Goal: Browse casually: Explore the website without a specific task or goal

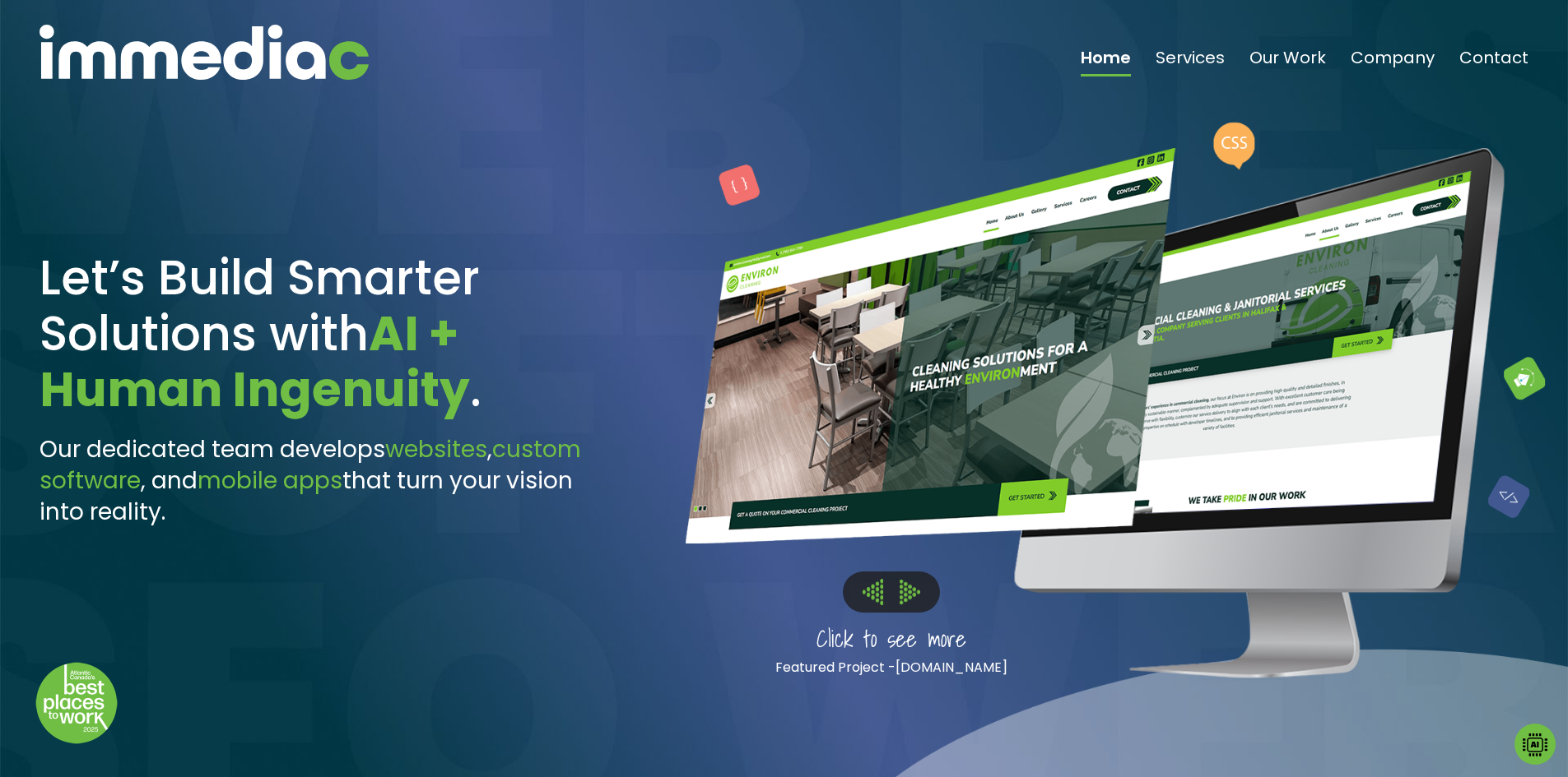
click at [1391, 751] on div at bounding box center [1111, 388] width 915 height 777
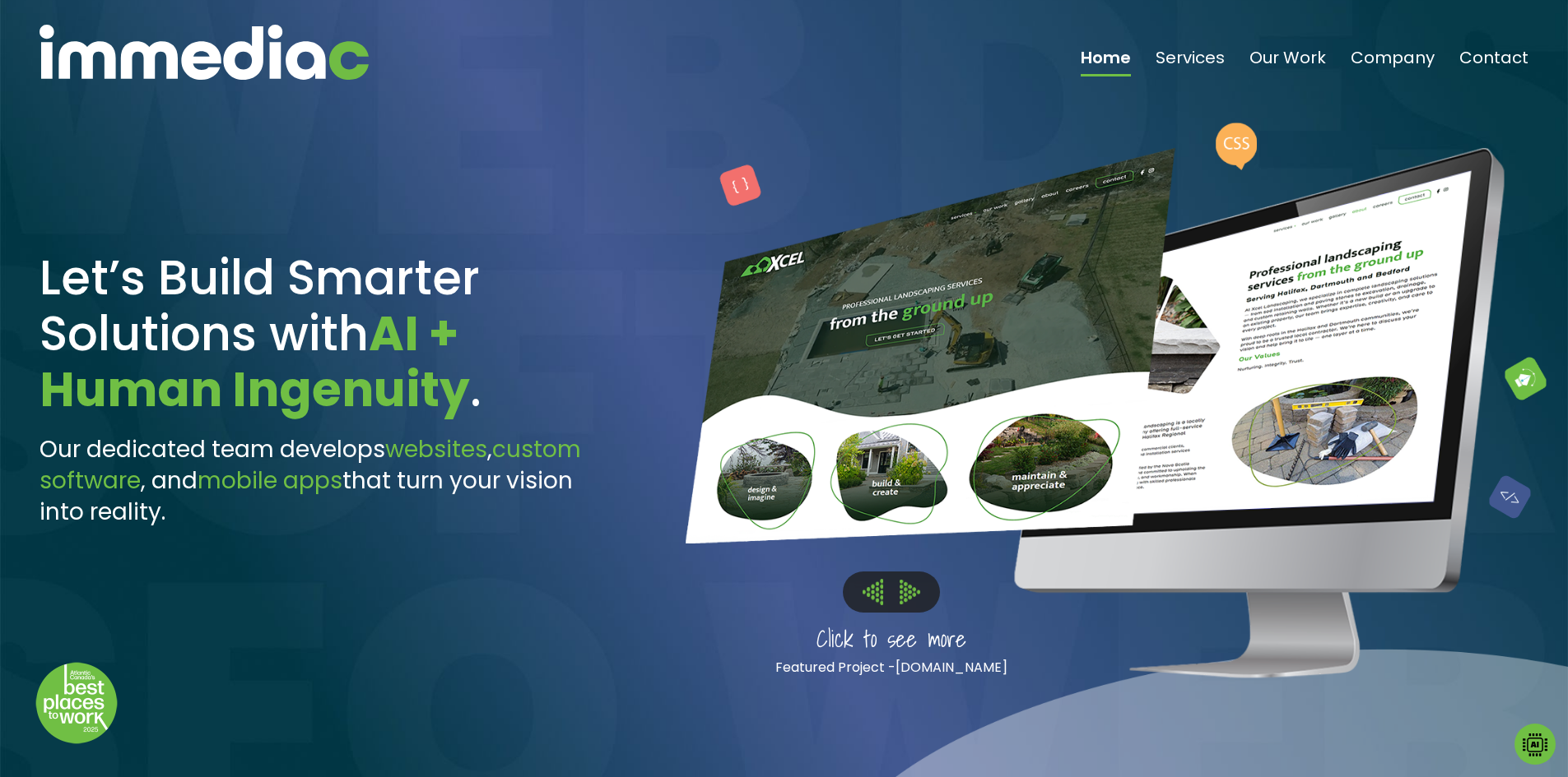
drag, startPoint x: 1171, startPoint y: 702, endPoint x: 1163, endPoint y: 707, distance: 9.4
click at [1171, 702] on div at bounding box center [1111, 388] width 915 height 777
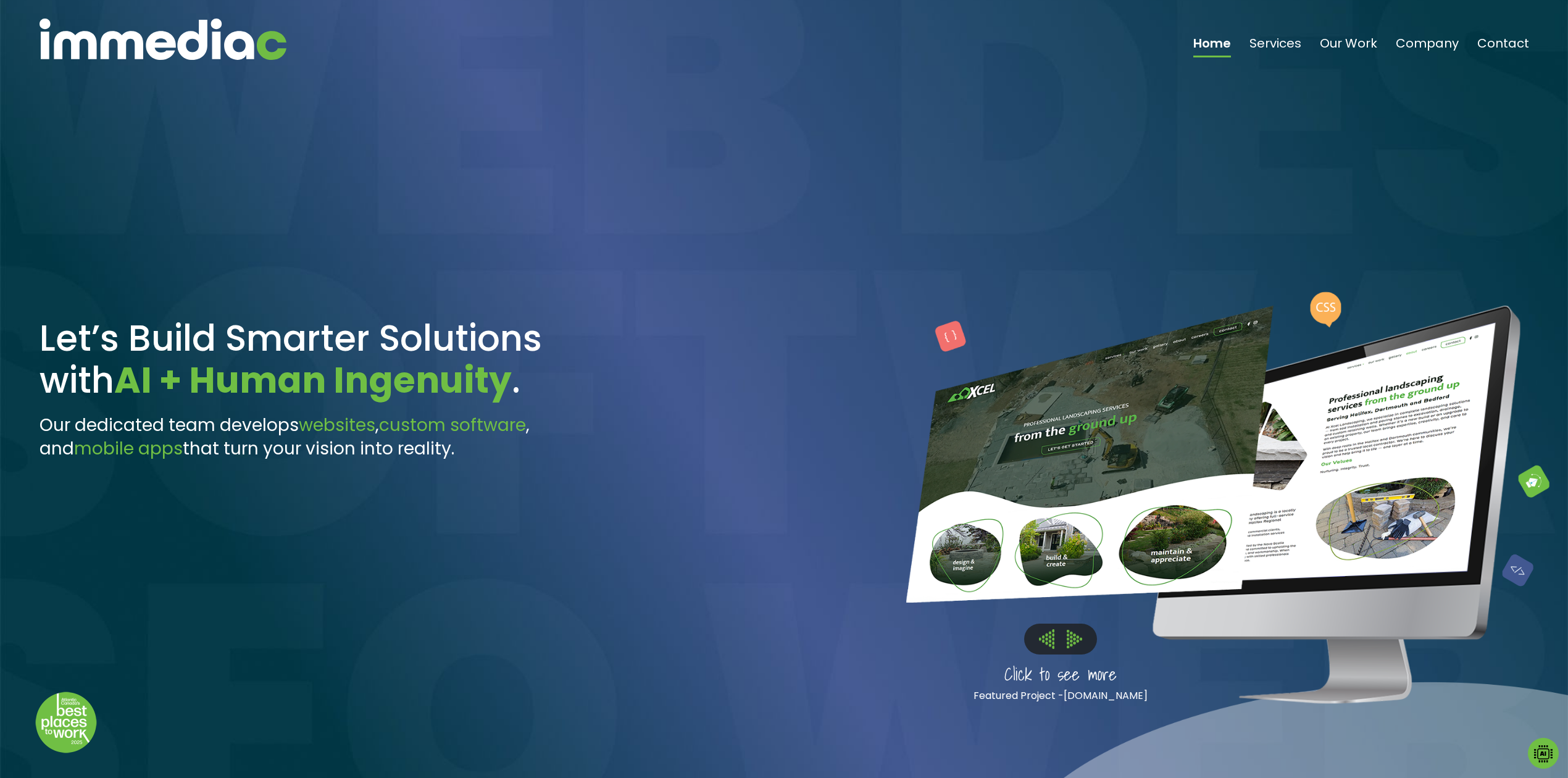
drag, startPoint x: 235, startPoint y: 8, endPoint x: 670, endPoint y: 559, distance: 702.0
click at [670, 559] on div at bounding box center [1110, 389] width 915 height 778
click at [1078, 583] on img at bounding box center [1075, 638] width 15 height 18
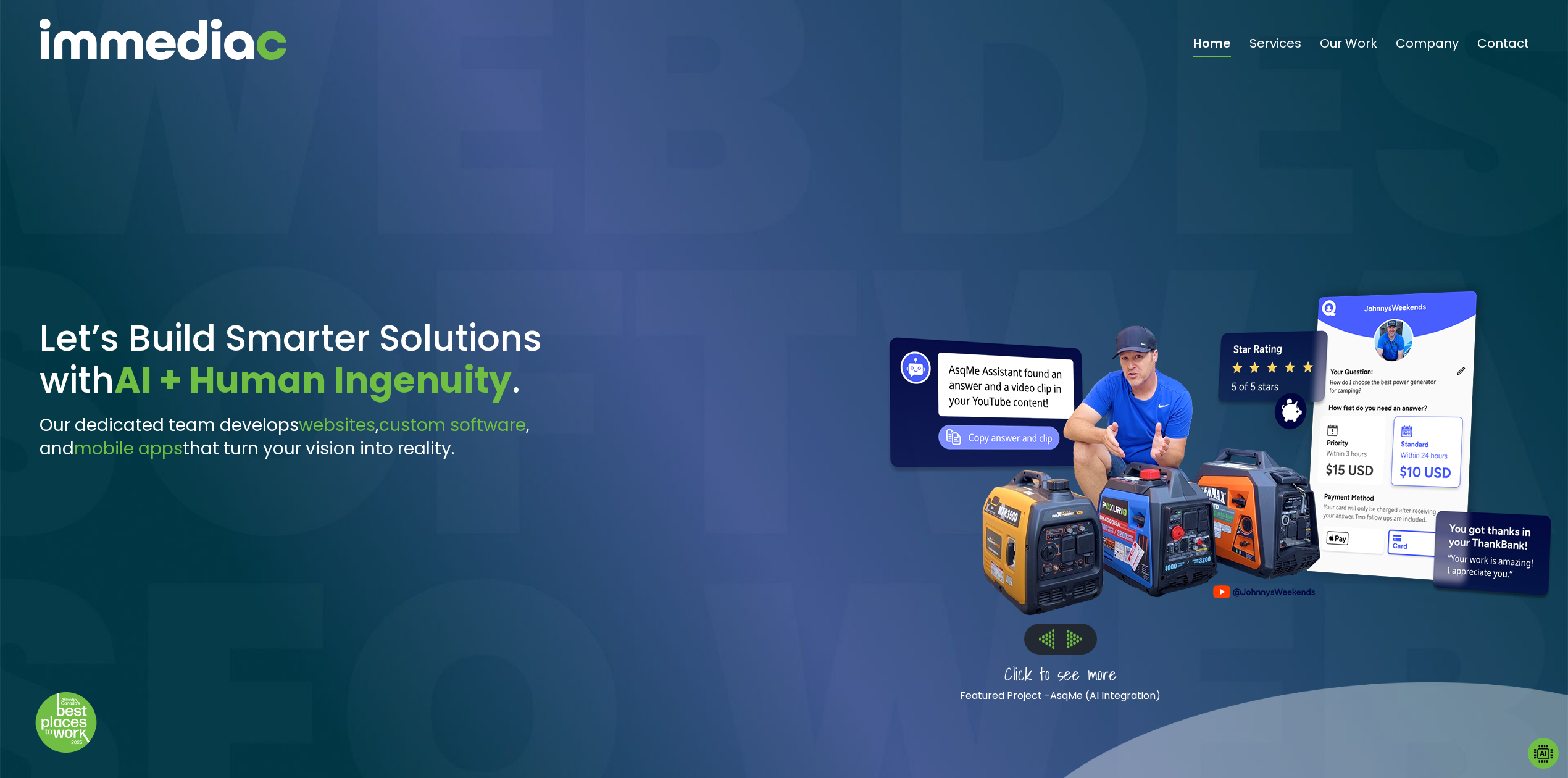
click at [1043, 583] on img at bounding box center [1047, 638] width 15 height 19
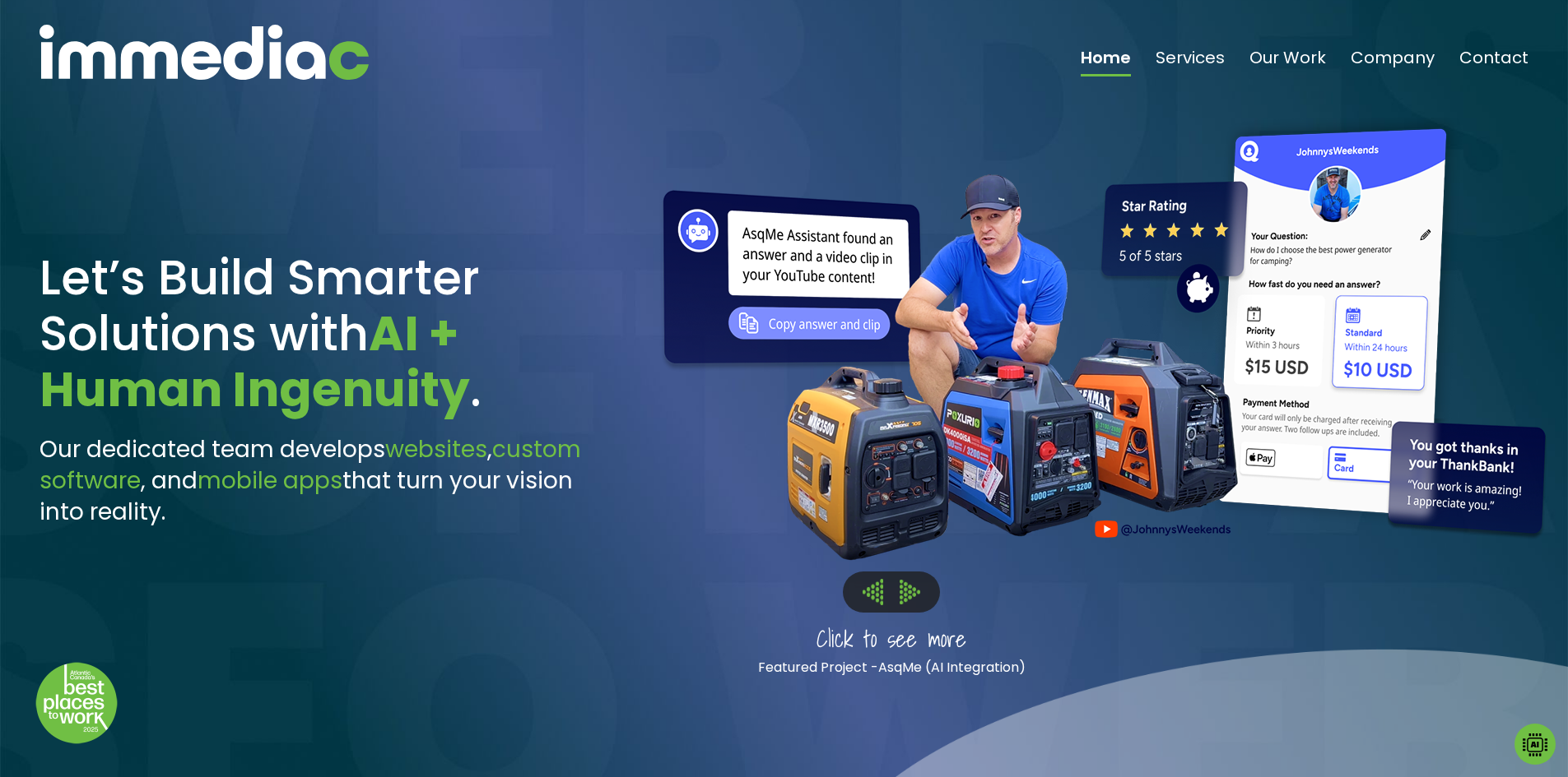
drag, startPoint x: 2074, startPoint y: 0, endPoint x: 677, endPoint y: 601, distance: 1520.8
click at [677, 601] on div at bounding box center [1095, 399] width 905 height 658
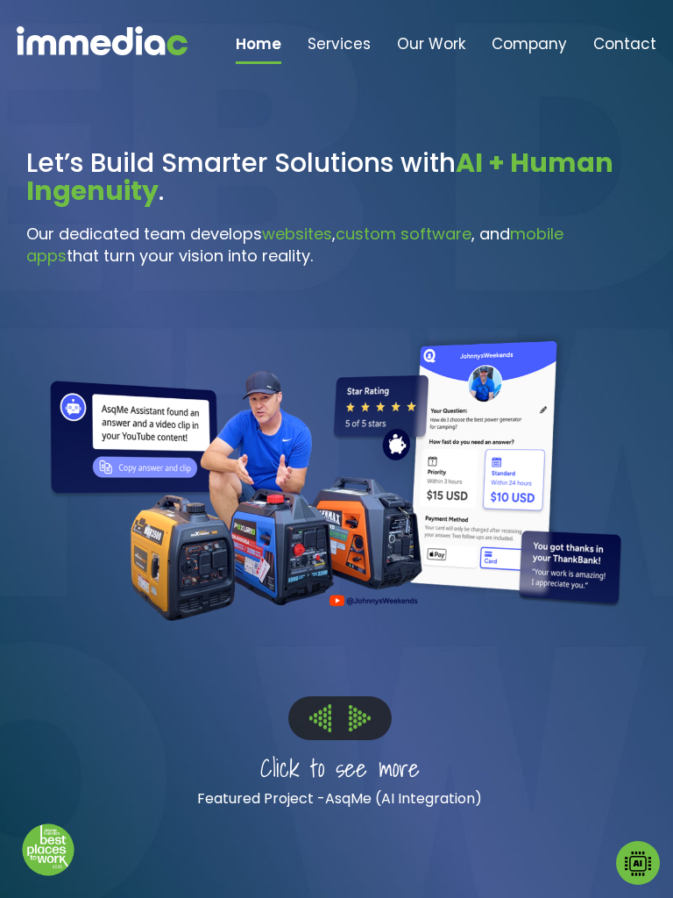
click at [366, 728] on img at bounding box center [360, 717] width 22 height 25
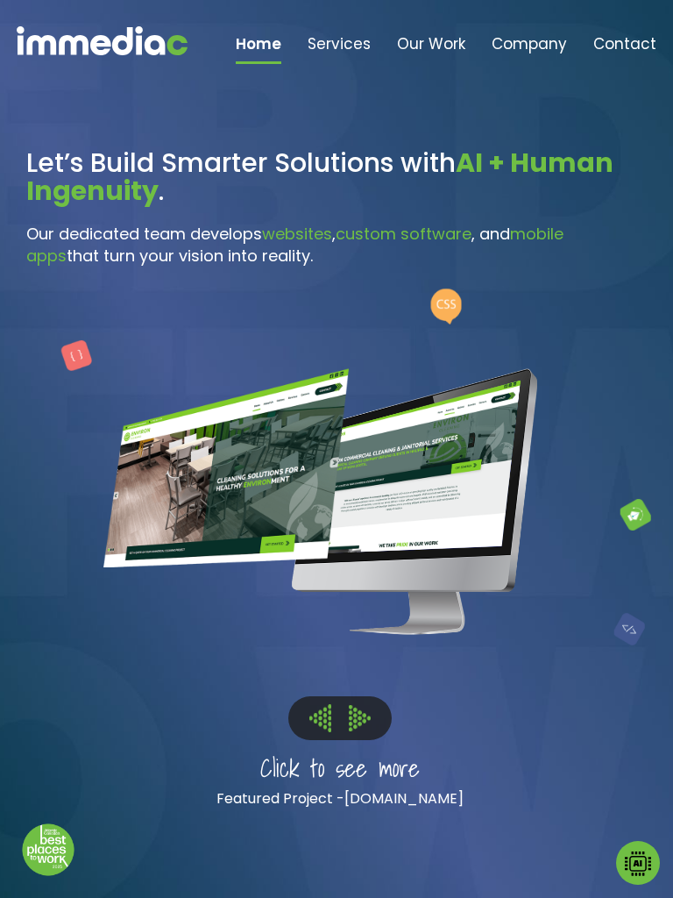
click at [366, 728] on img at bounding box center [360, 717] width 22 height 25
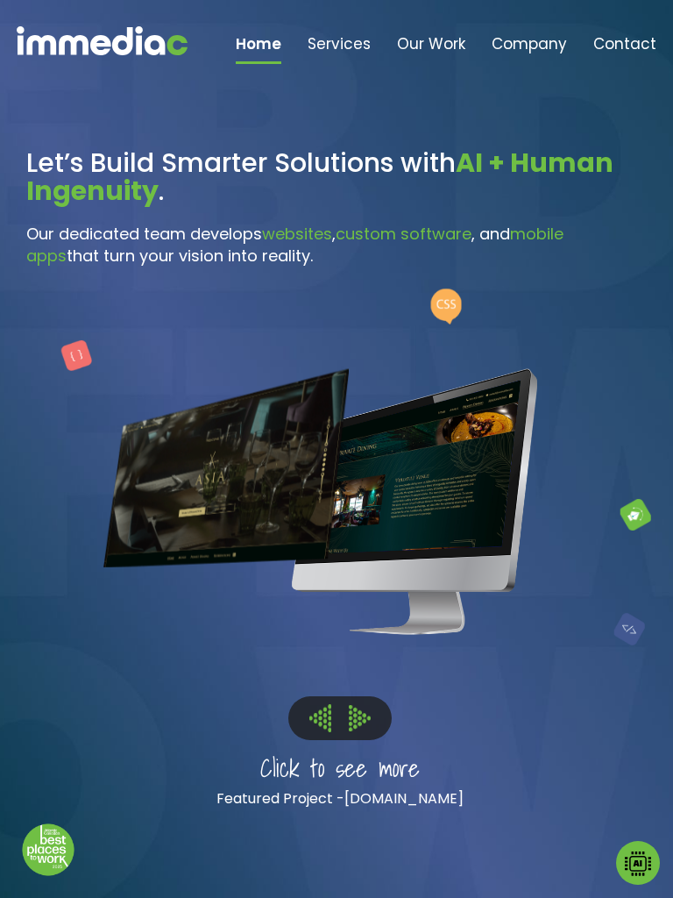
click at [366, 728] on img at bounding box center [360, 717] width 22 height 25
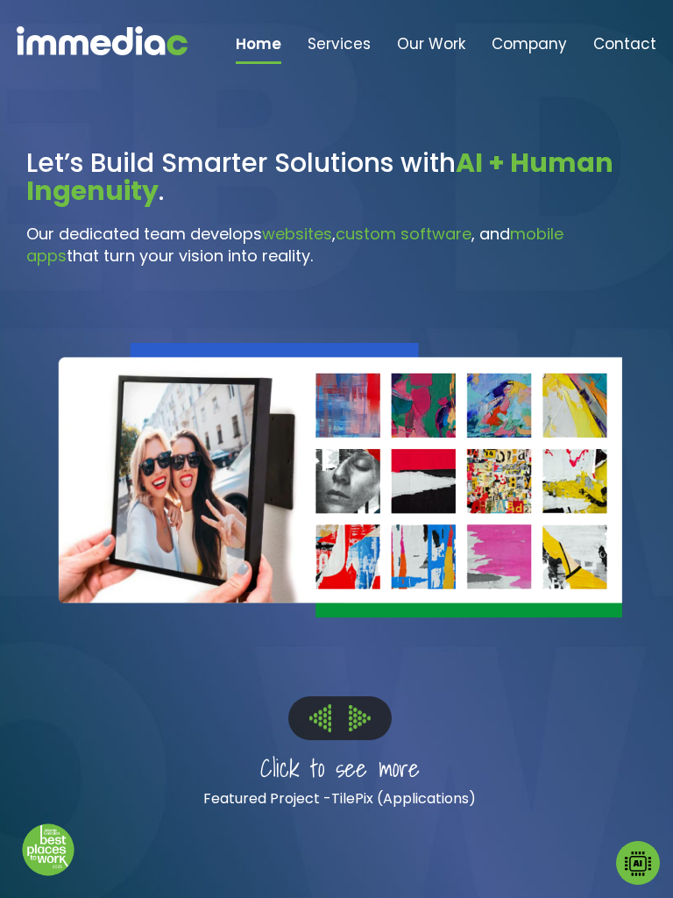
click at [366, 728] on img at bounding box center [360, 717] width 22 height 25
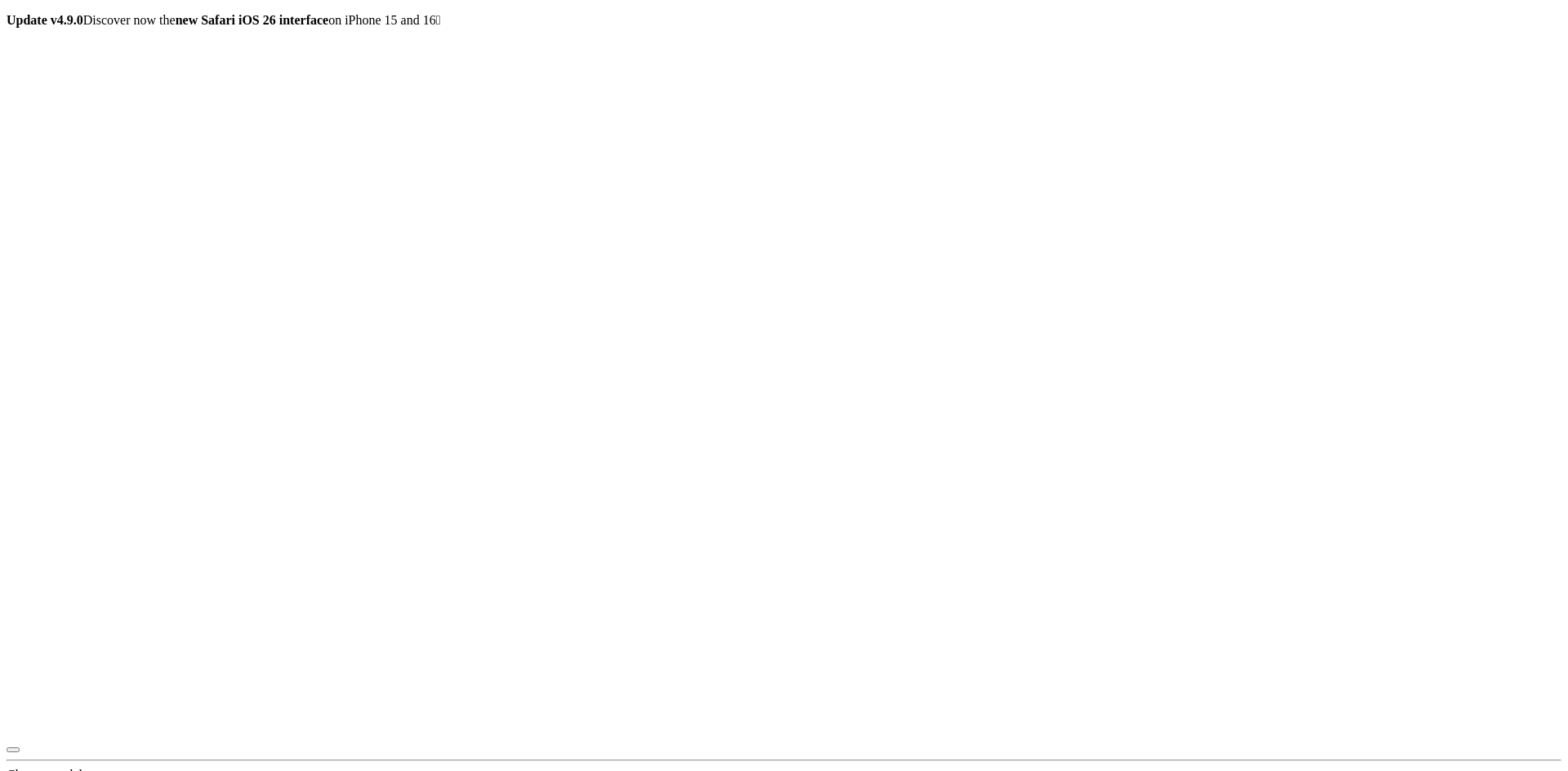
radio input "true"
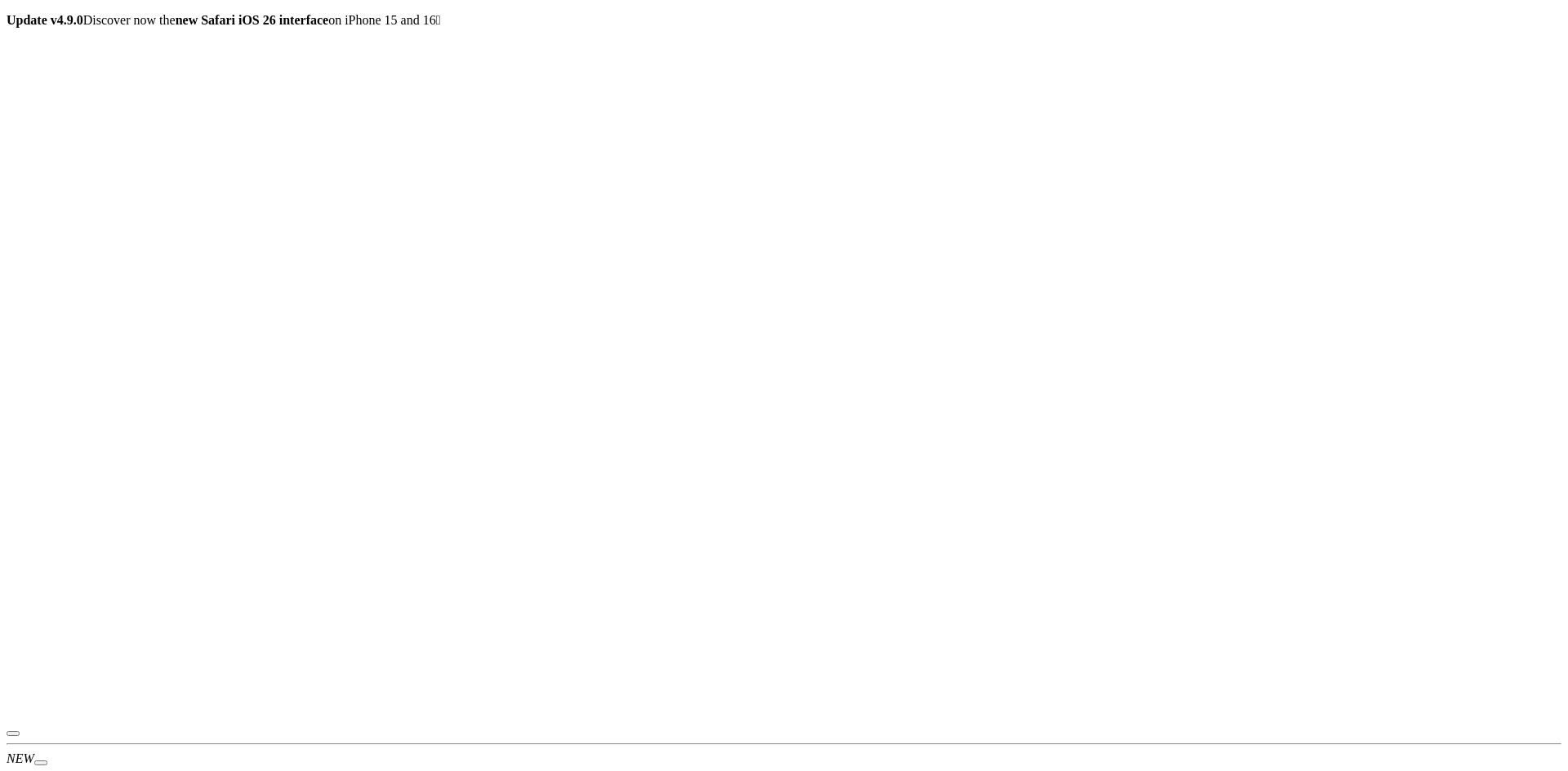
scroll to position [0, 0]
radio input "true"
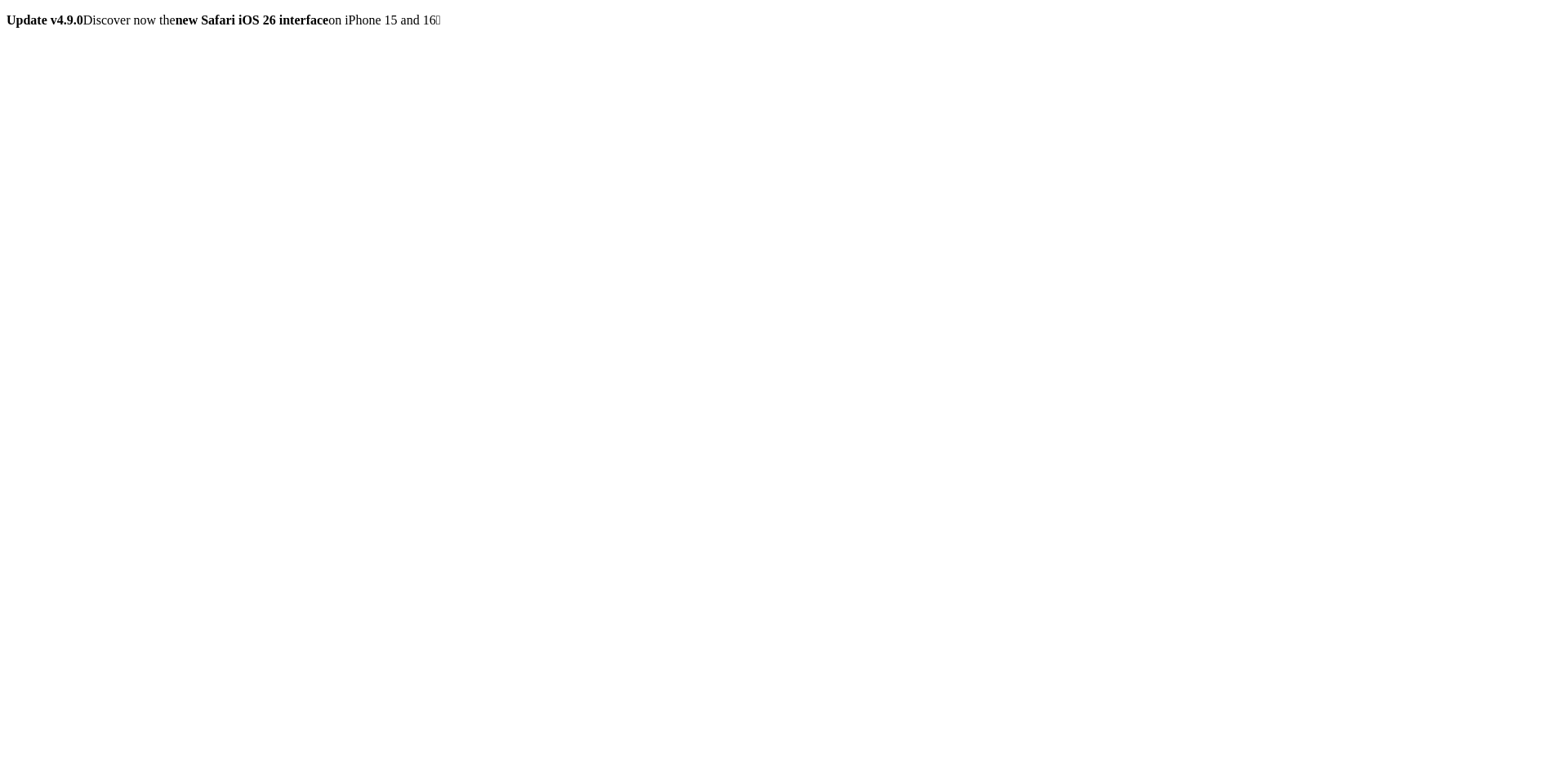
radio input "true"
click at [1091, 494] on div "October Friday at 10:58 AM This is just an image. To change the URL use the Chr…" at bounding box center [784, 420] width 1555 height 759
click at [1168, 518] on div "October Friday at 10:58 AM This is just an image. To change the URL use the Chr…" at bounding box center [784, 420] width 1555 height 759
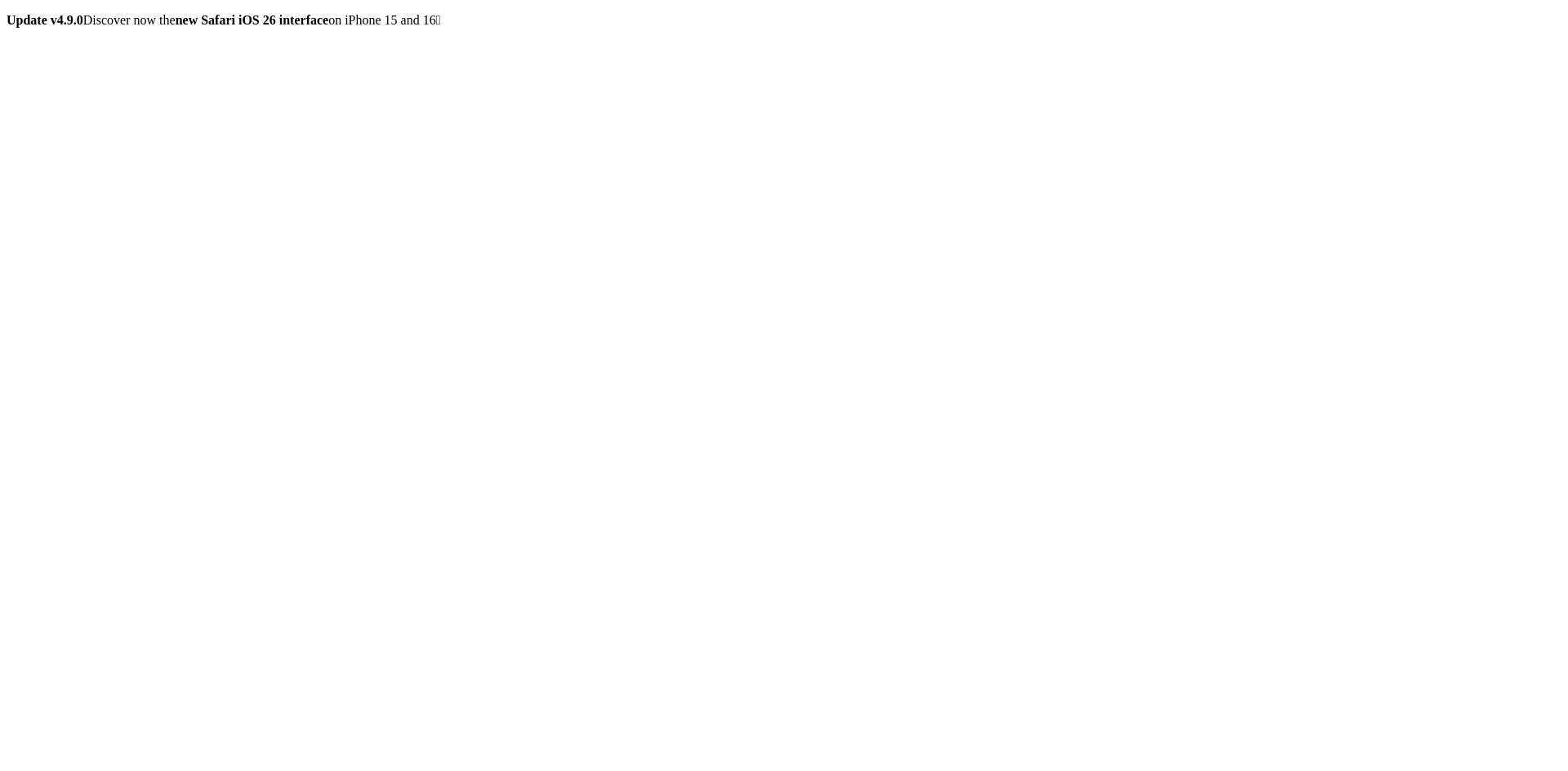
click at [1160, 552] on div "October Friday at 10:58 AM This is just an image. To change the URL use the Chr…" at bounding box center [784, 420] width 1555 height 759
click at [1160, 554] on div "October Friday at 10:58 AM This is just an image. To change the URL use the Chr…" at bounding box center [784, 420] width 1555 height 759
